Goal: Task Accomplishment & Management: Use online tool/utility

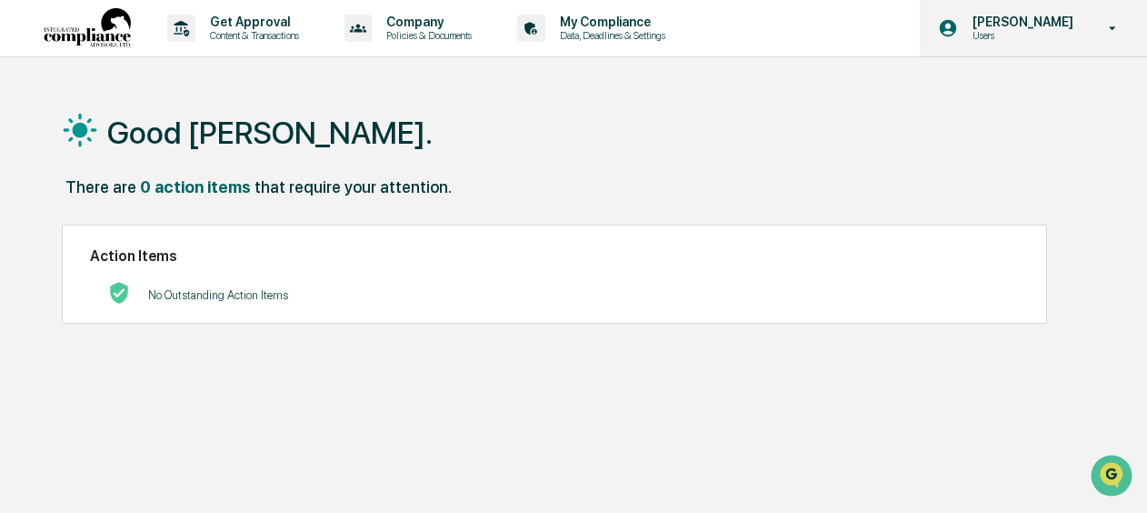
click at [1080, 38] on p "Users" at bounding box center [1020, 35] width 125 height 13
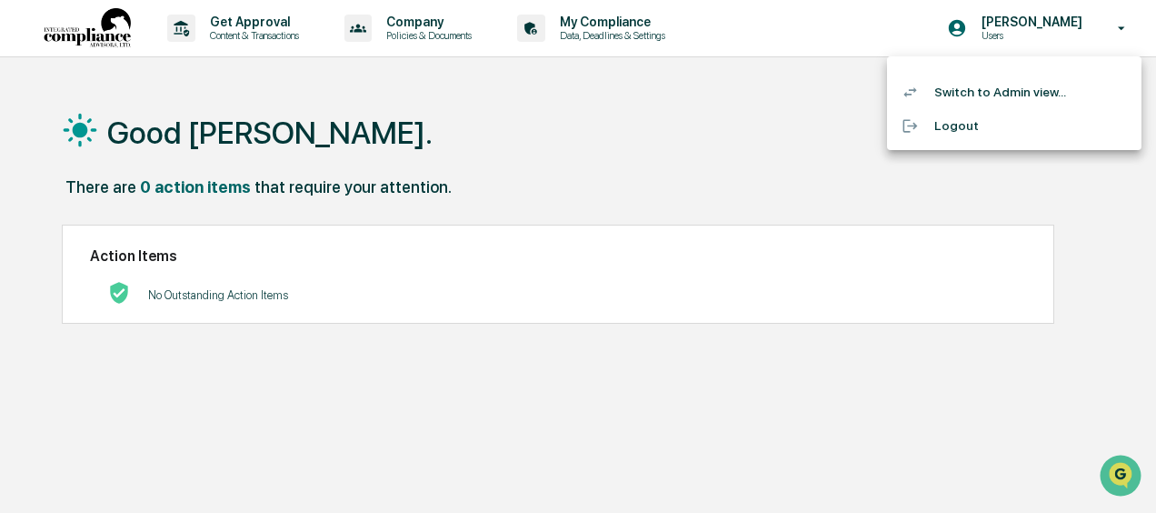
click at [1039, 95] on li "Switch to Admin view..." at bounding box center [1014, 92] width 254 height 34
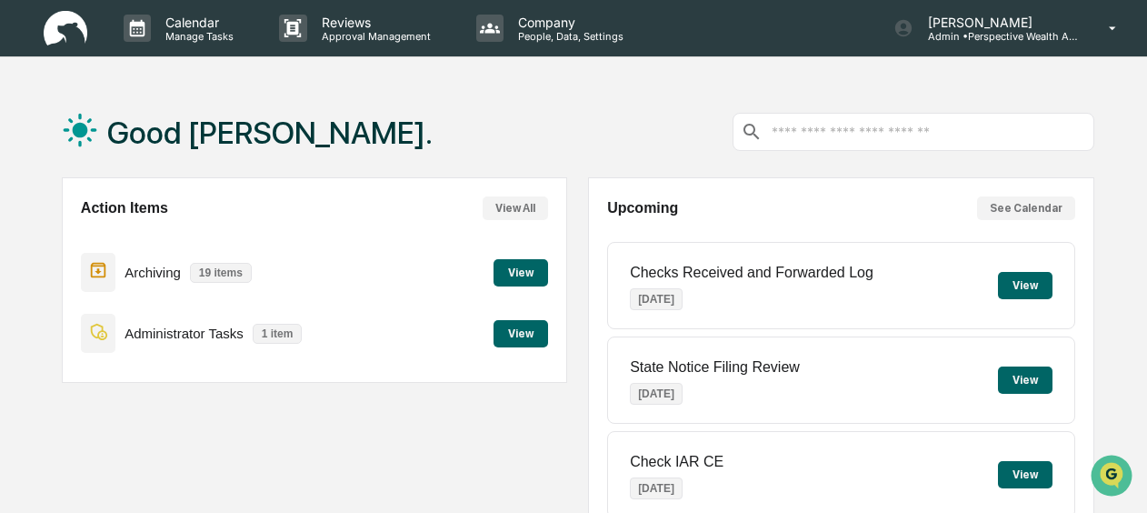
click at [520, 213] on button "View All" at bounding box center [515, 208] width 65 height 24
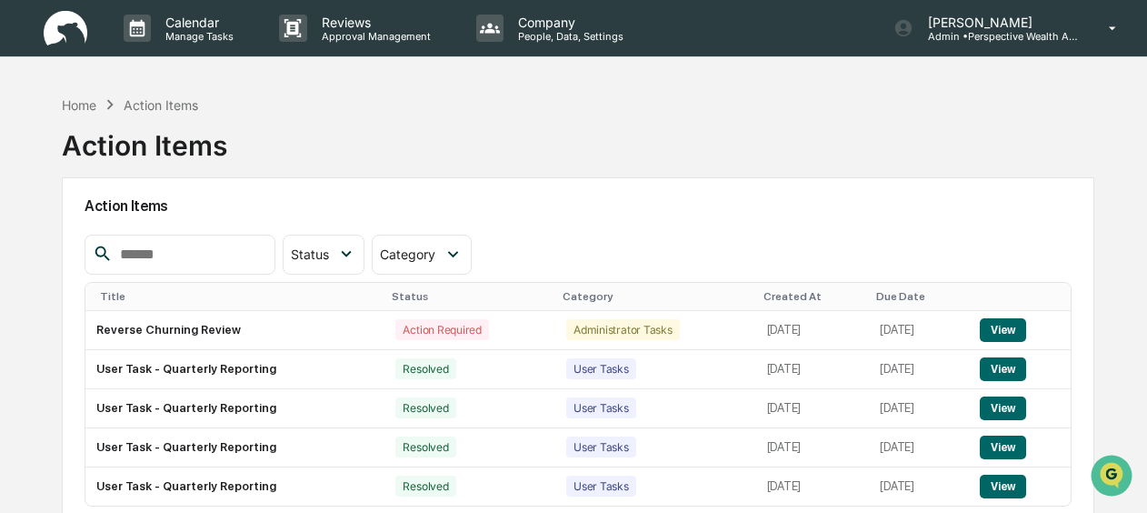
scroll to position [141, 0]
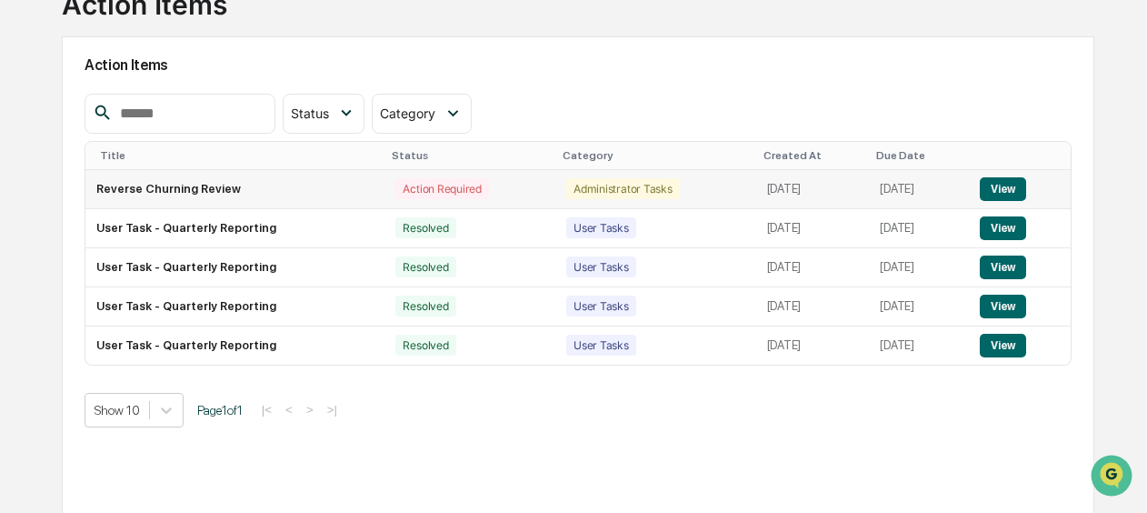
click at [1016, 184] on button "View" at bounding box center [1003, 189] width 46 height 24
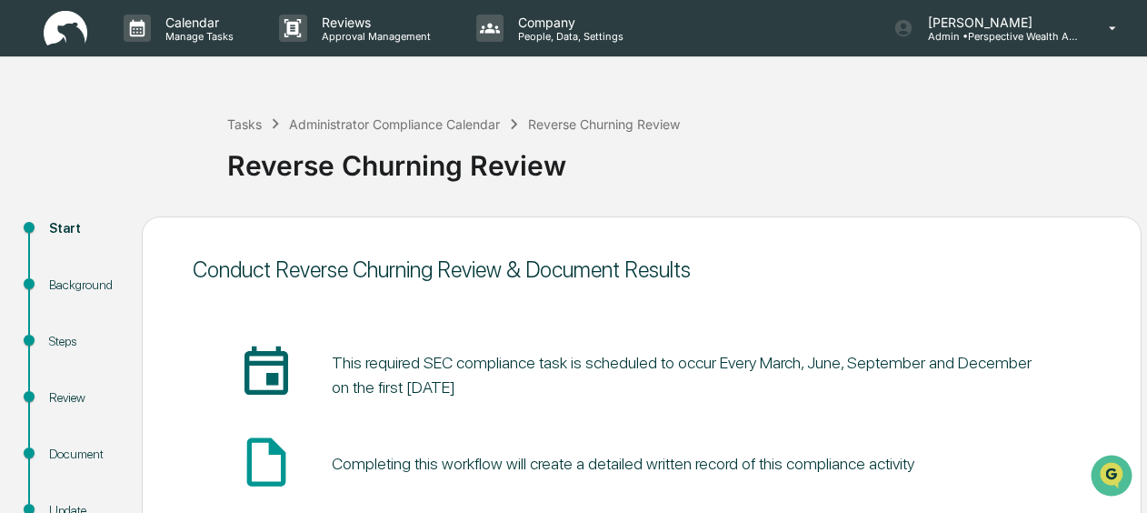
scroll to position [220, 0]
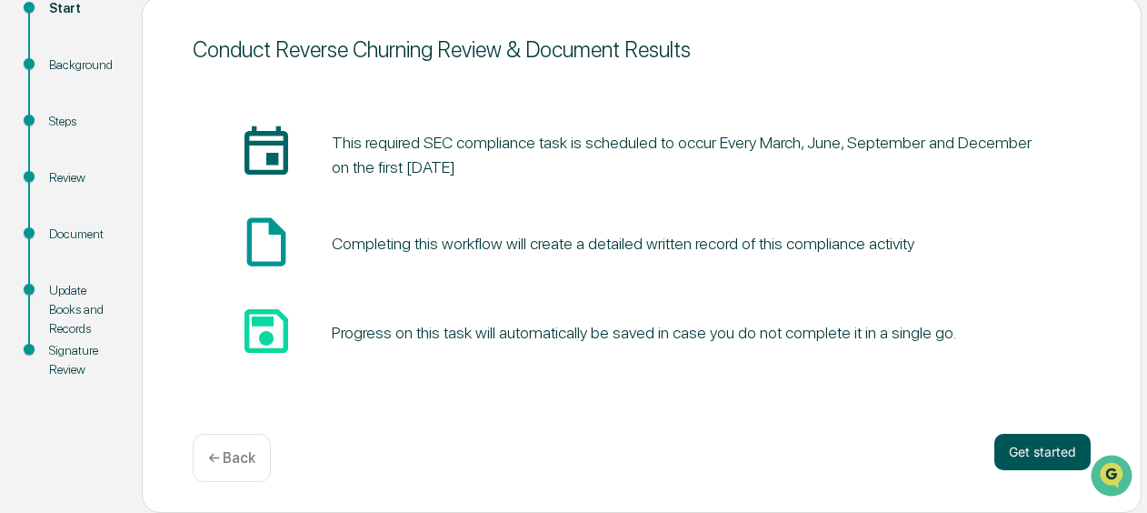
click at [1025, 444] on button "Get started" at bounding box center [1042, 452] width 96 height 36
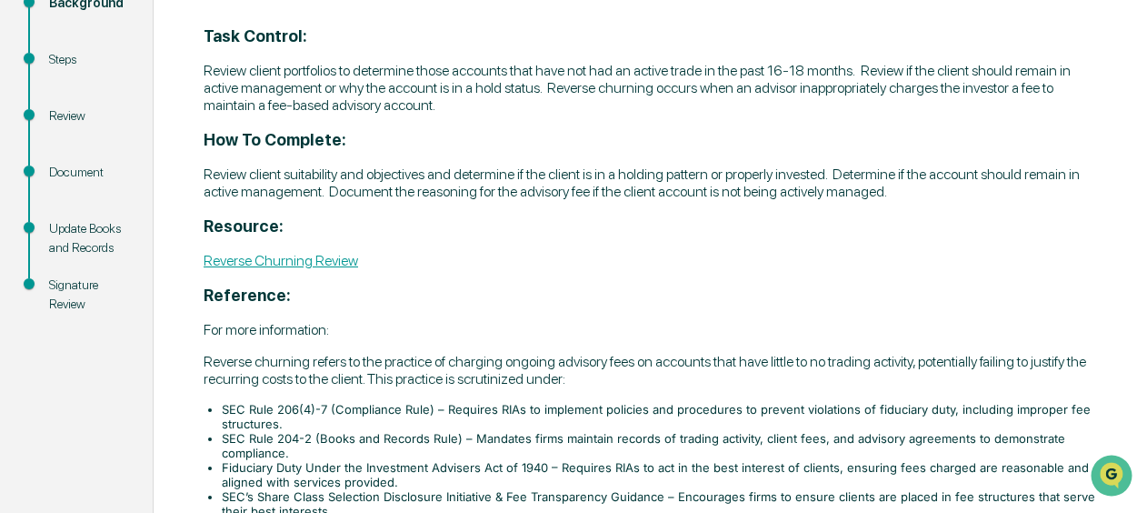
scroll to position [280, 0]
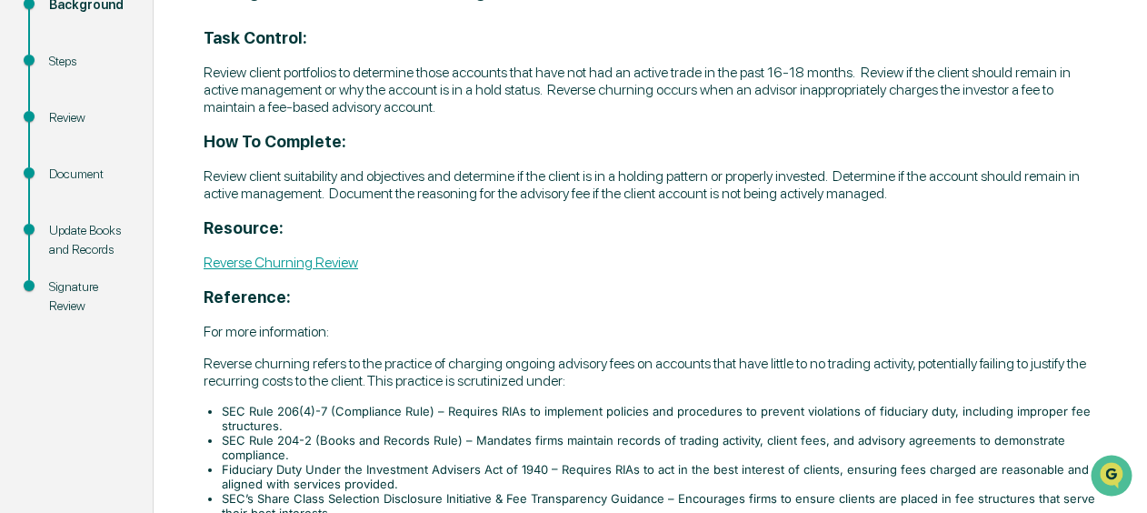
click at [222, 264] on link "Reverse Churning Review" at bounding box center [281, 262] width 155 height 17
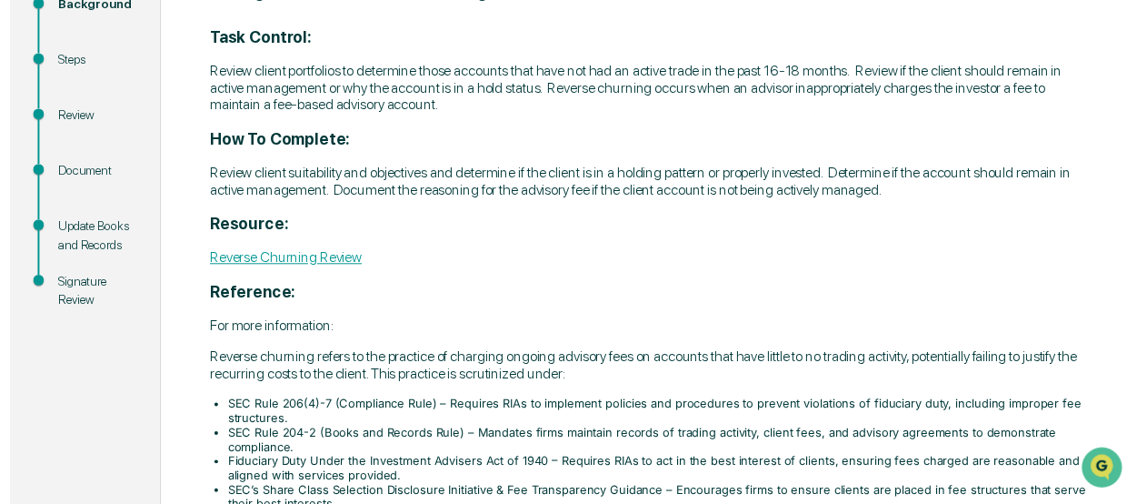
scroll to position [436, 0]
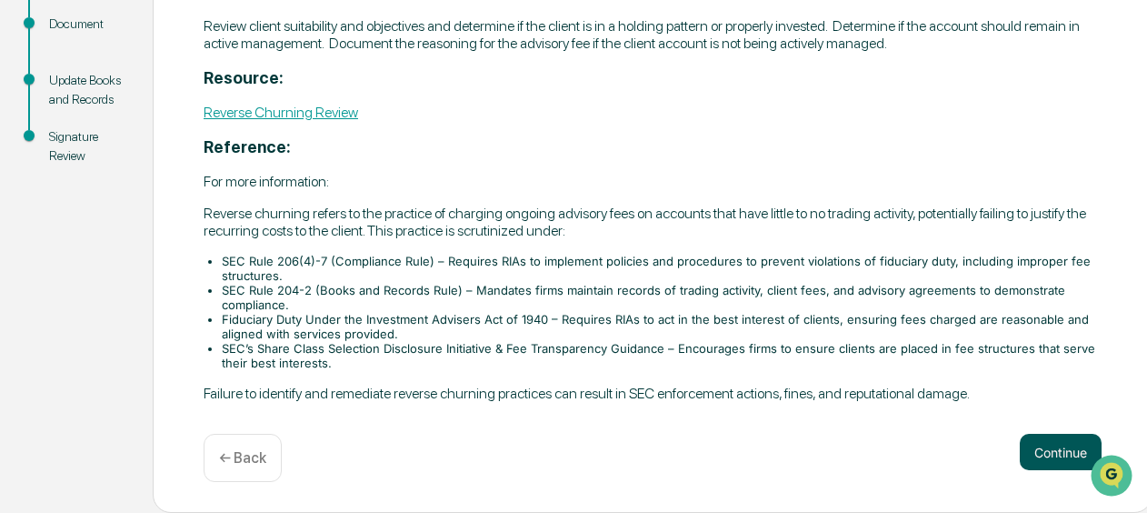
click at [1041, 460] on button "Continue" at bounding box center [1061, 452] width 82 height 36
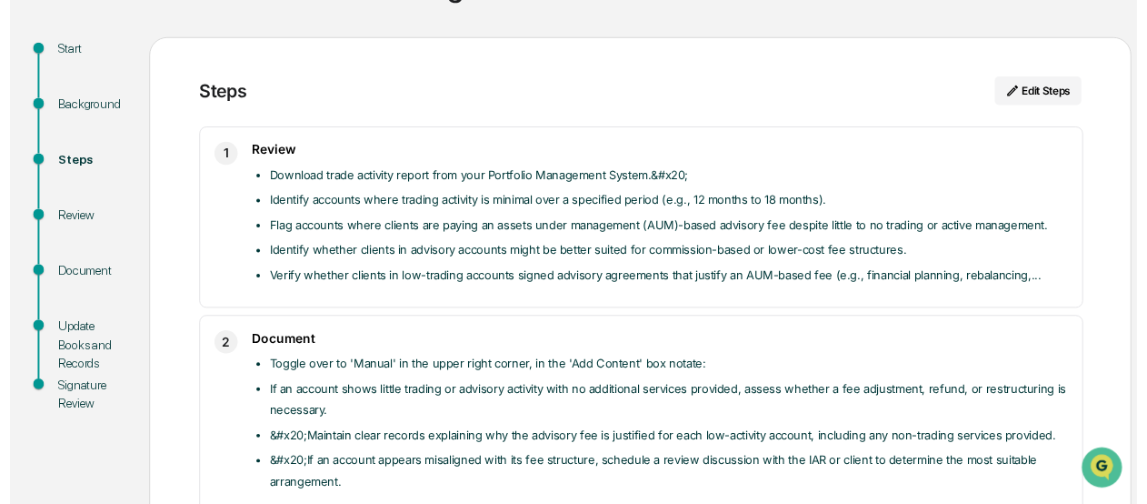
scroll to position [365, 0]
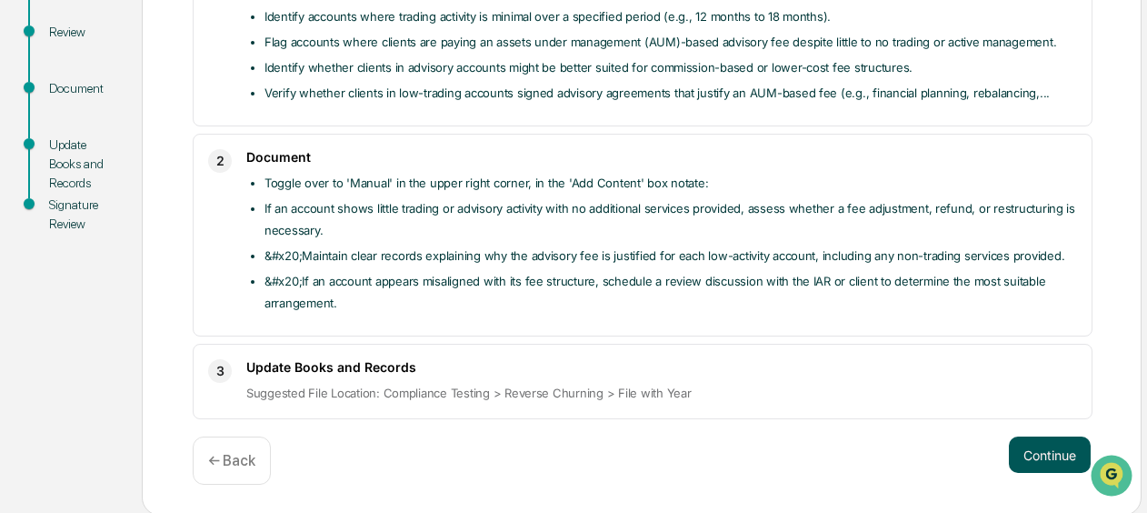
click at [1029, 445] on button "Continue" at bounding box center [1050, 454] width 82 height 36
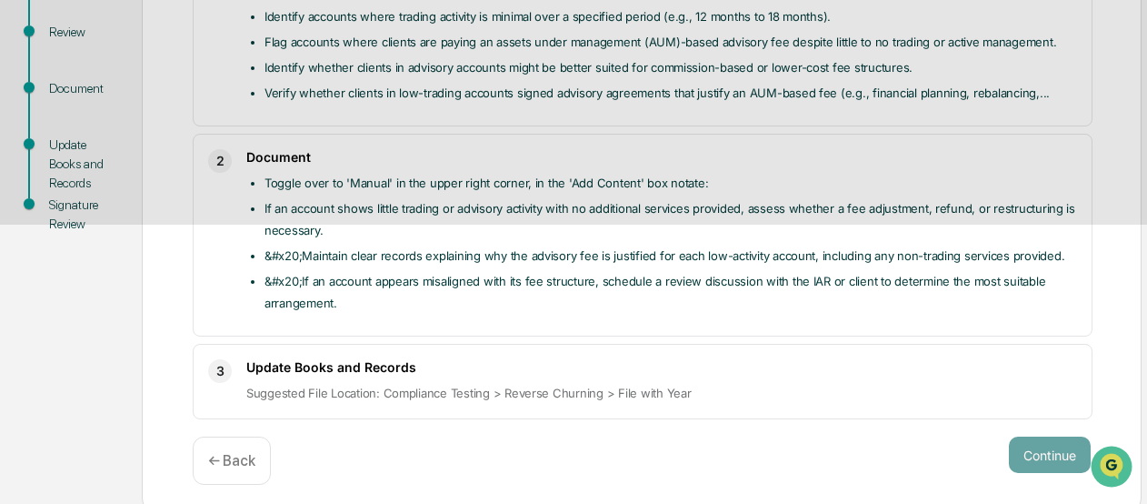
scroll to position [147, 0]
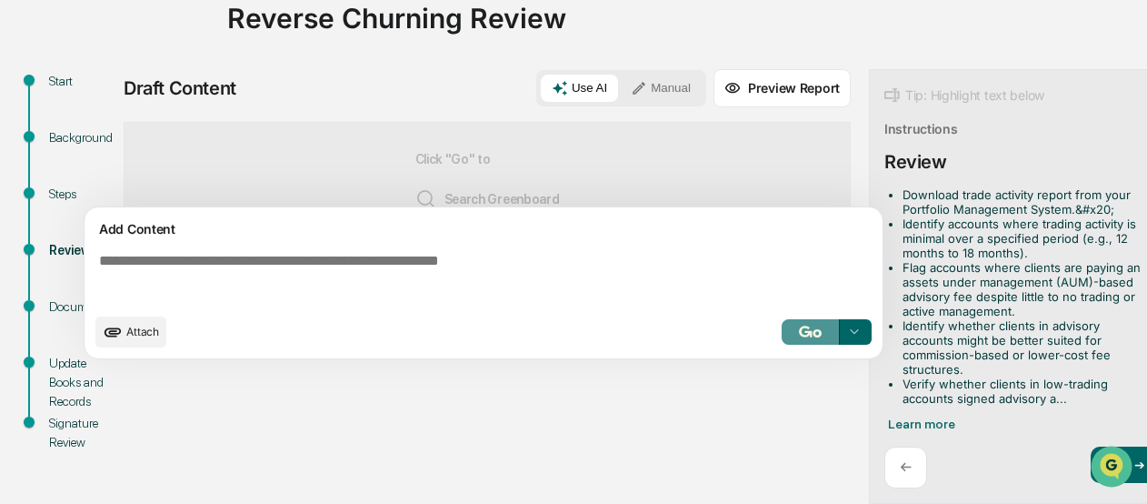
click at [838, 337] on button "button" at bounding box center [811, 331] width 58 height 25
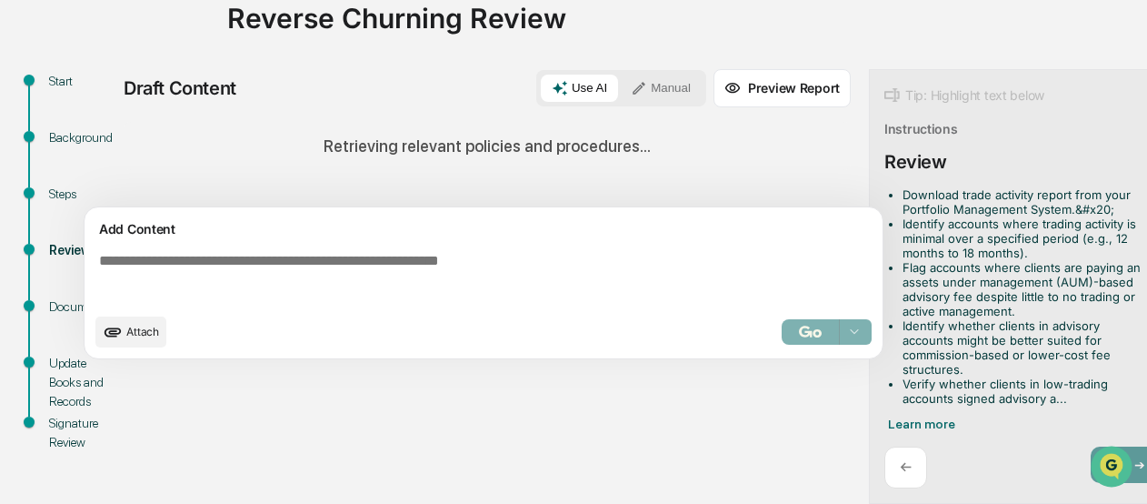
click at [663, 138] on div "Retrieving relevant policies and procedures..." at bounding box center [487, 146] width 727 height 48
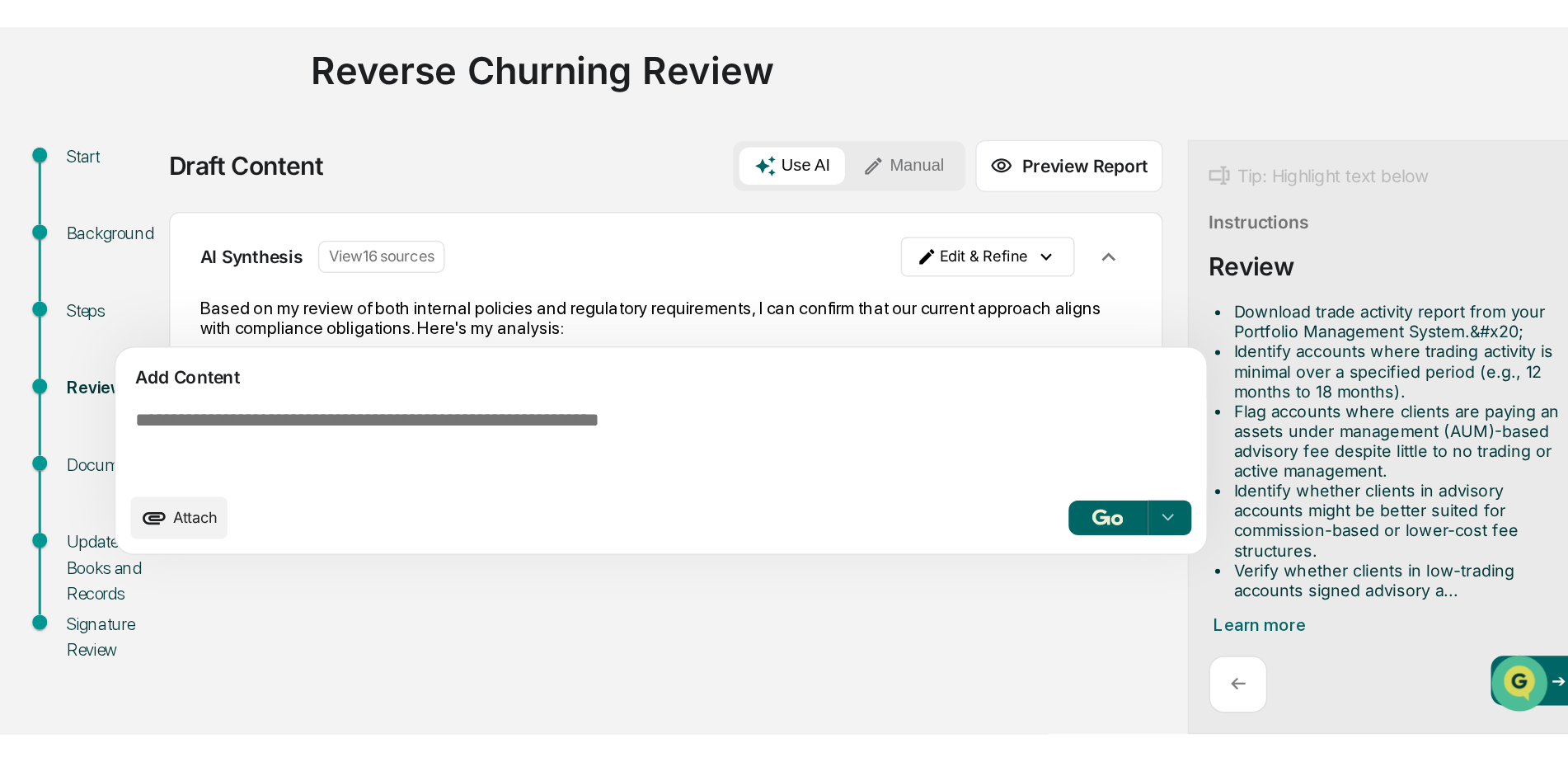
scroll to position [13, 0]
